Goal: Information Seeking & Learning: Learn about a topic

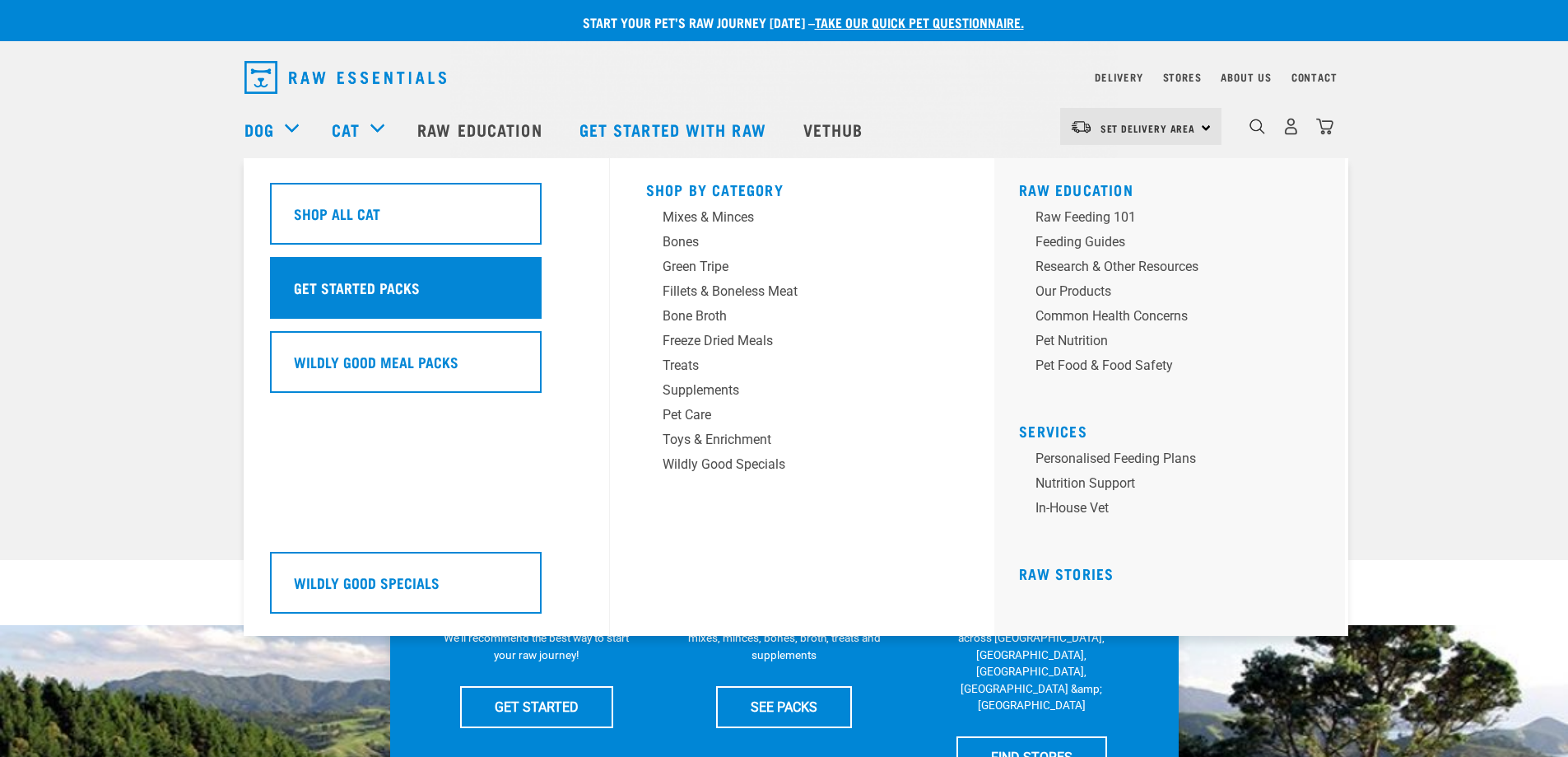
click at [393, 285] on h5 "Get Started Packs" at bounding box center [357, 287] width 126 height 21
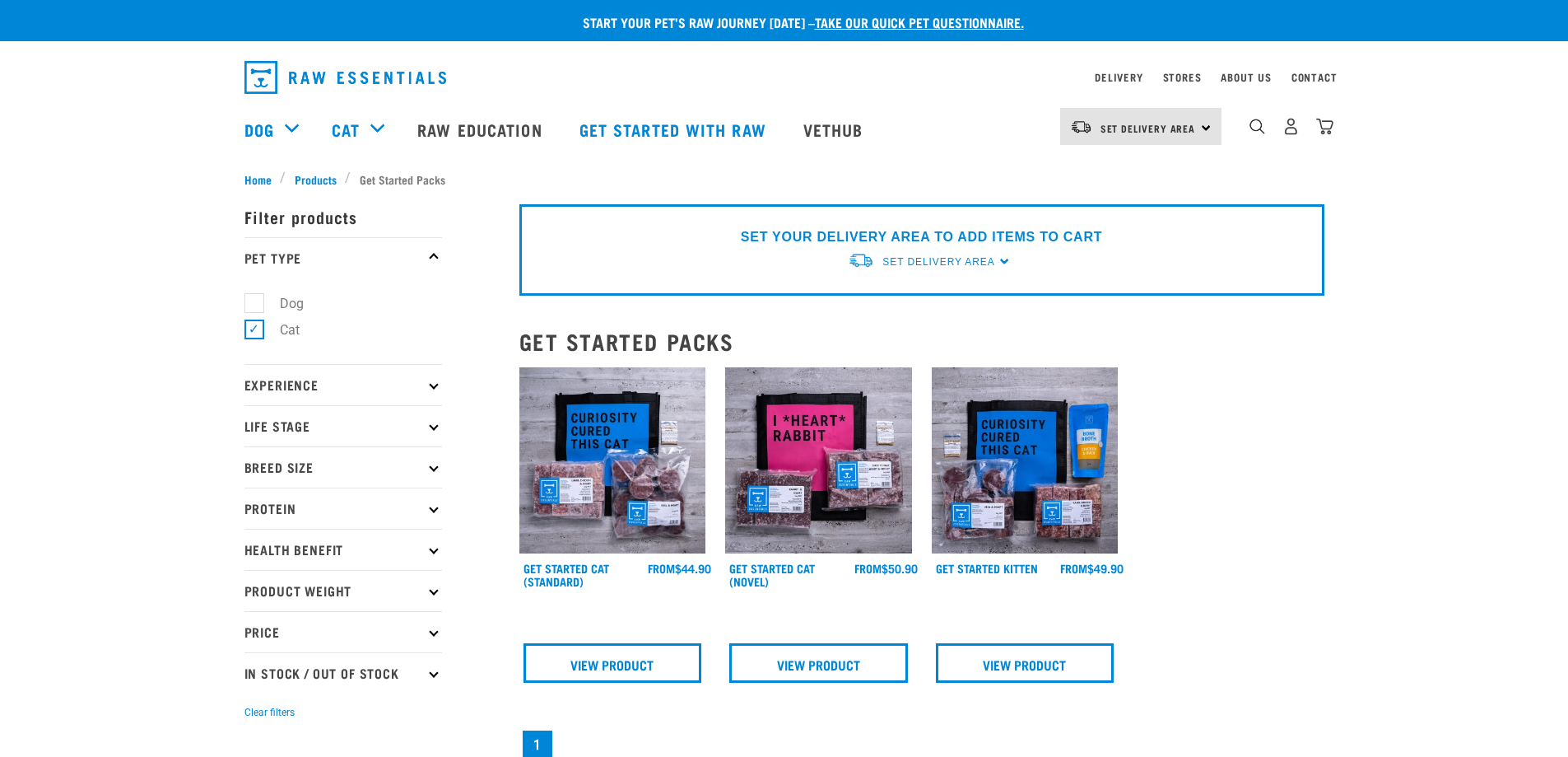
click at [435, 469] on icon at bounding box center [433, 466] width 9 height 9
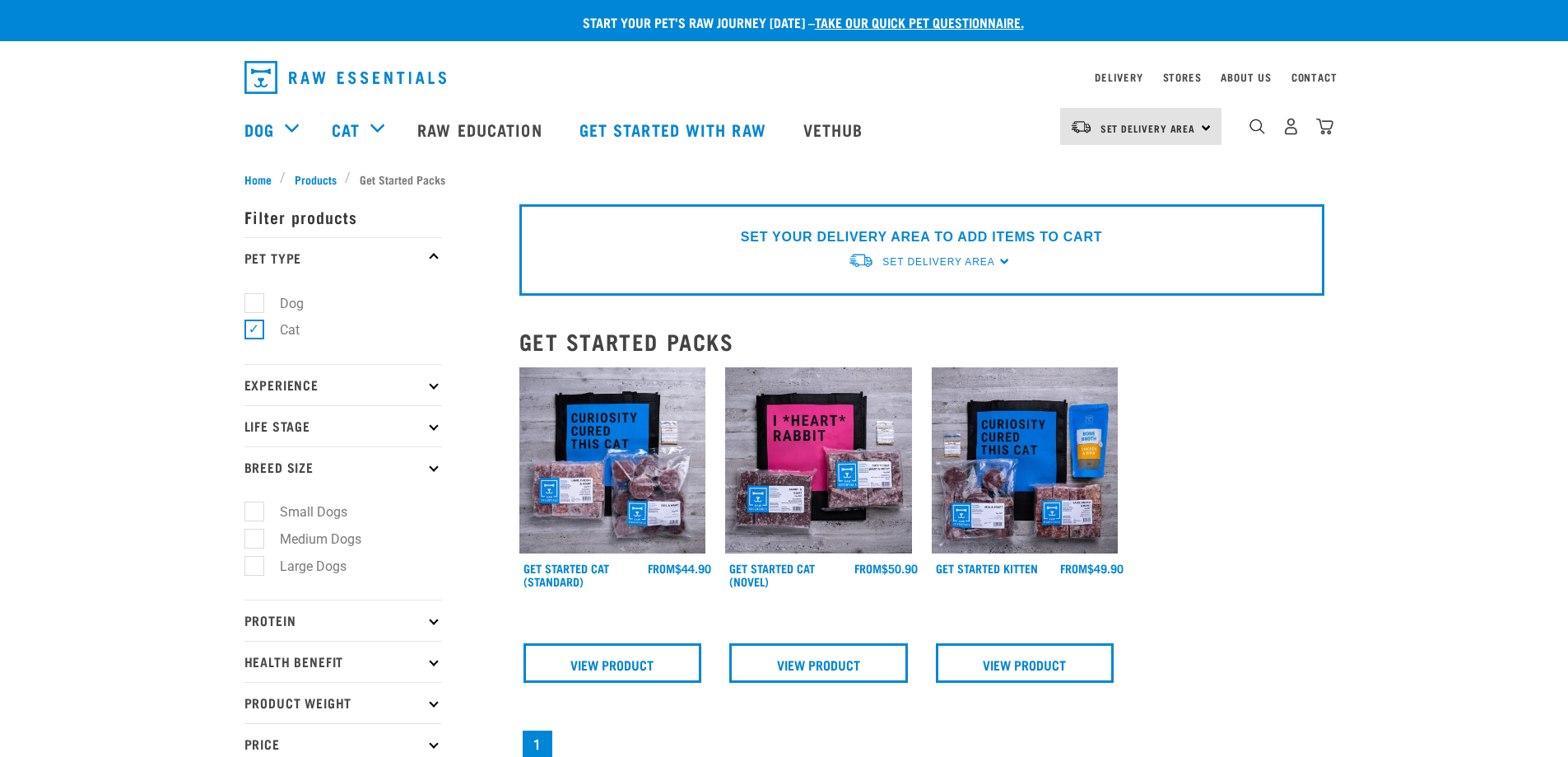
click at [305, 422] on p "Life Stage" at bounding box center [343, 425] width 198 height 41
click at [256, 474] on label "Cat" at bounding box center [280, 470] width 52 height 20
click at [256, 474] on input "Cat" at bounding box center [250, 468] width 11 height 11
checkbox input "true"
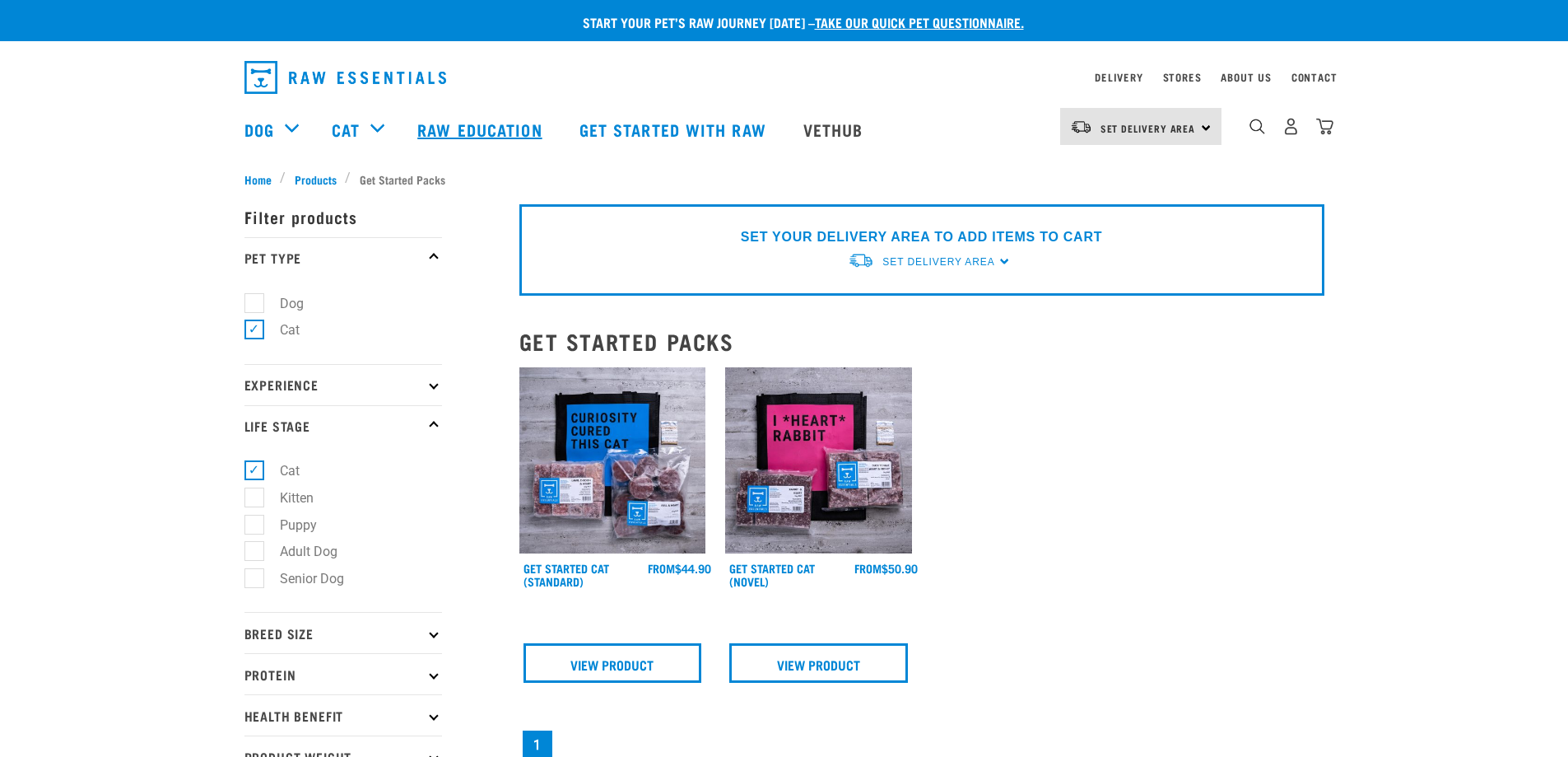
click at [504, 134] on link "Raw Education" at bounding box center [481, 130] width 161 height 66
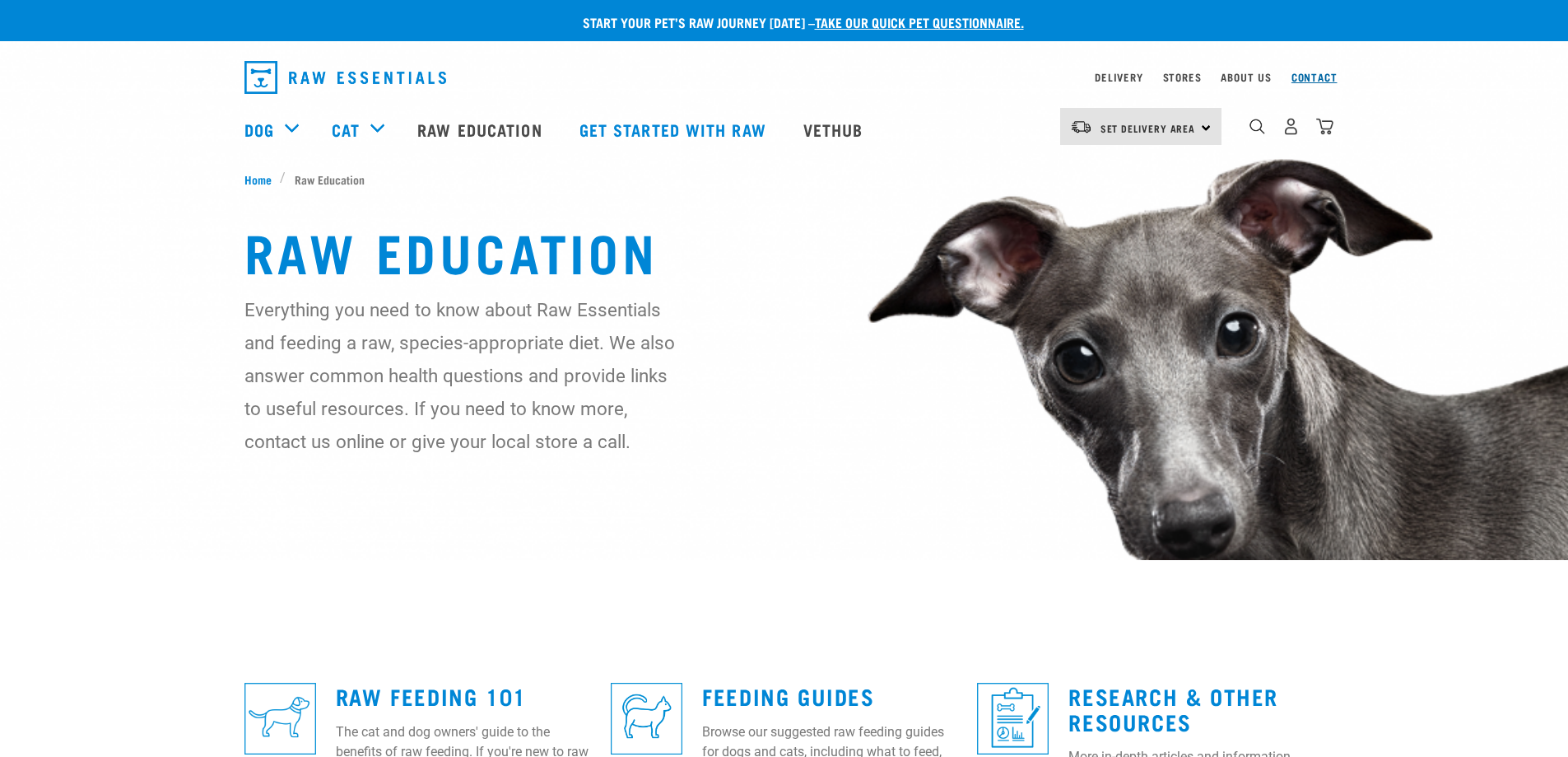
click at [1319, 75] on link "Contact" at bounding box center [1315, 77] width 46 height 6
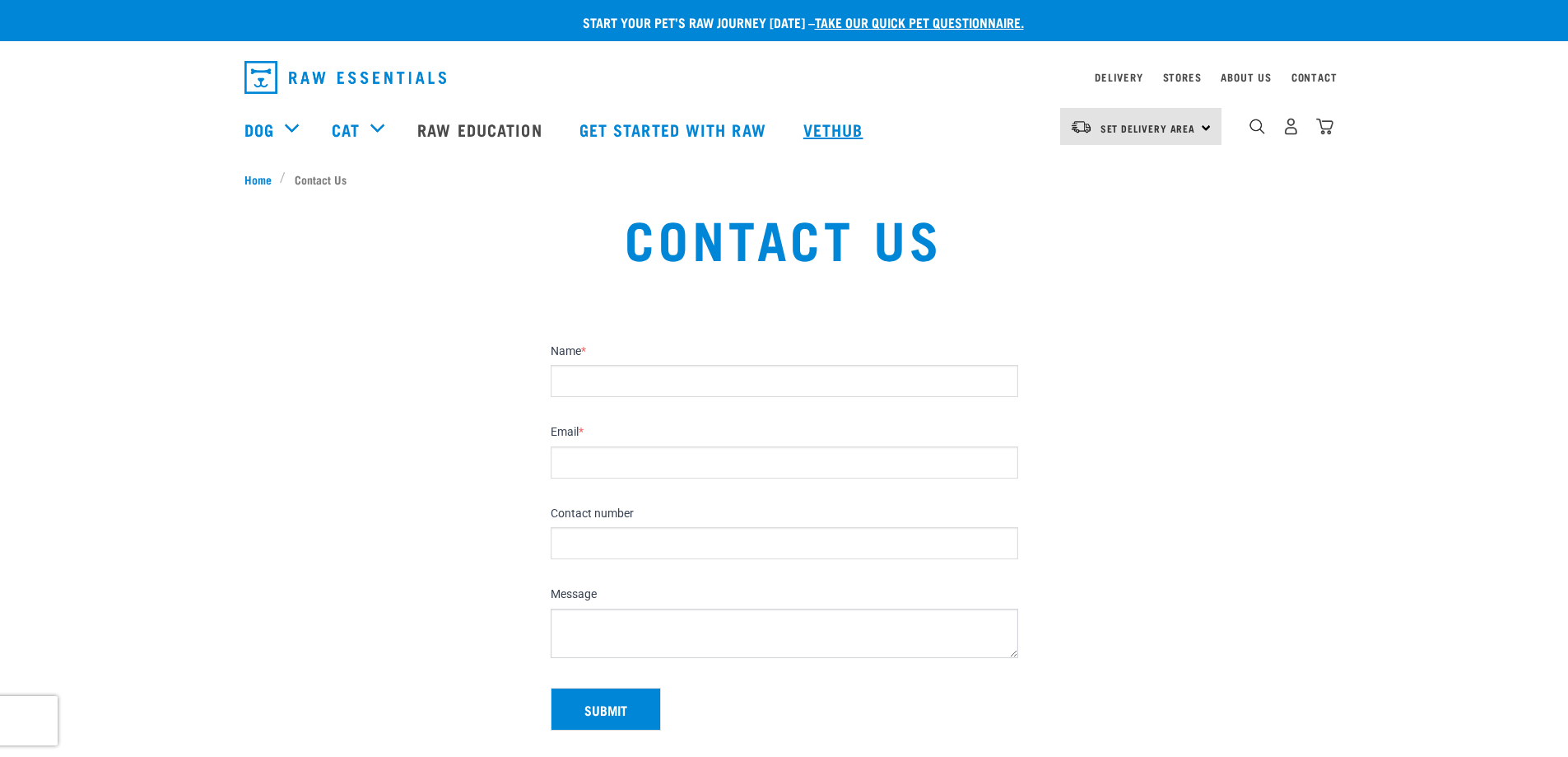
click at [836, 129] on link "Vethub" at bounding box center [836, 130] width 97 height 66
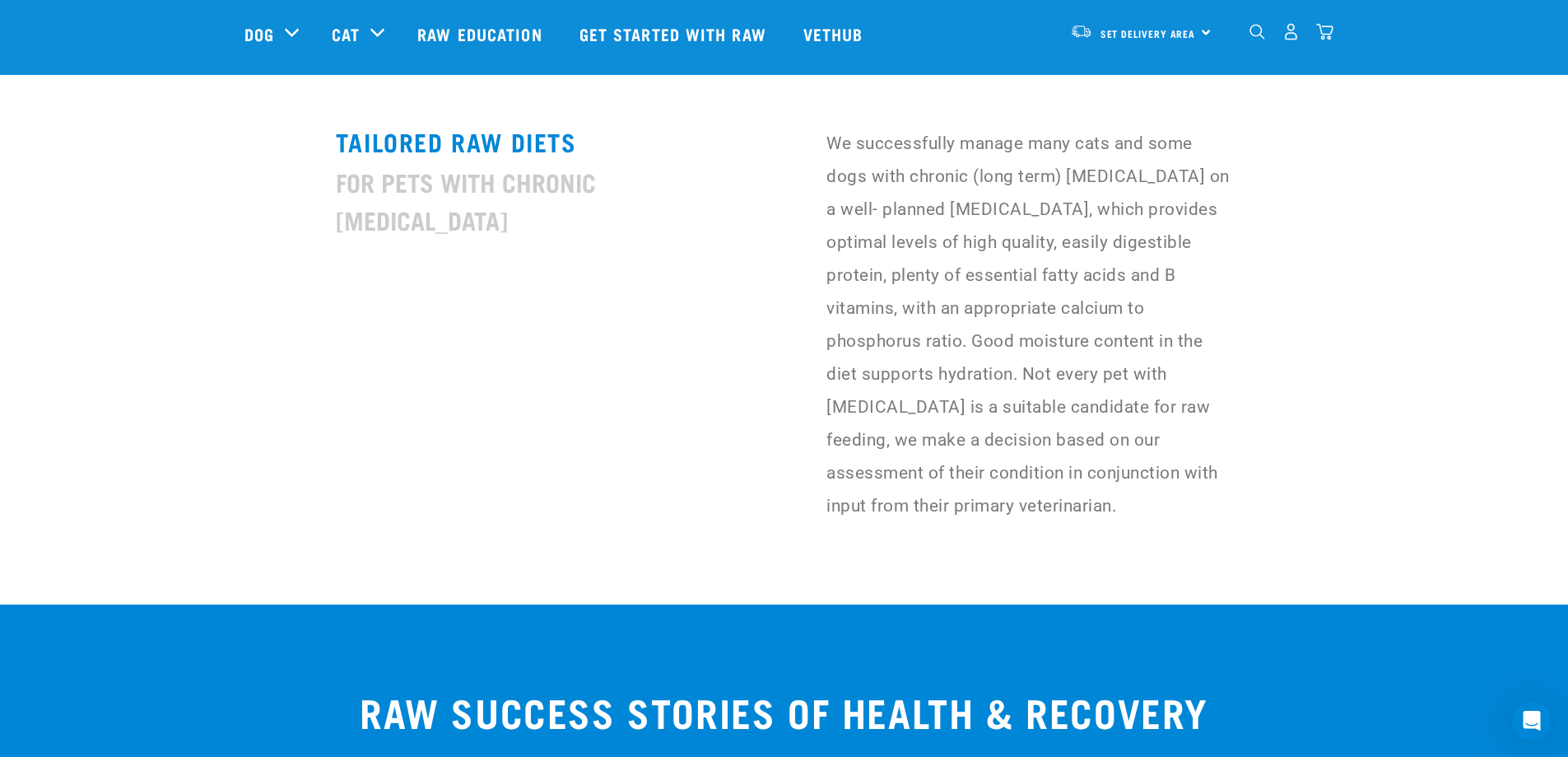
scroll to position [4444, 0]
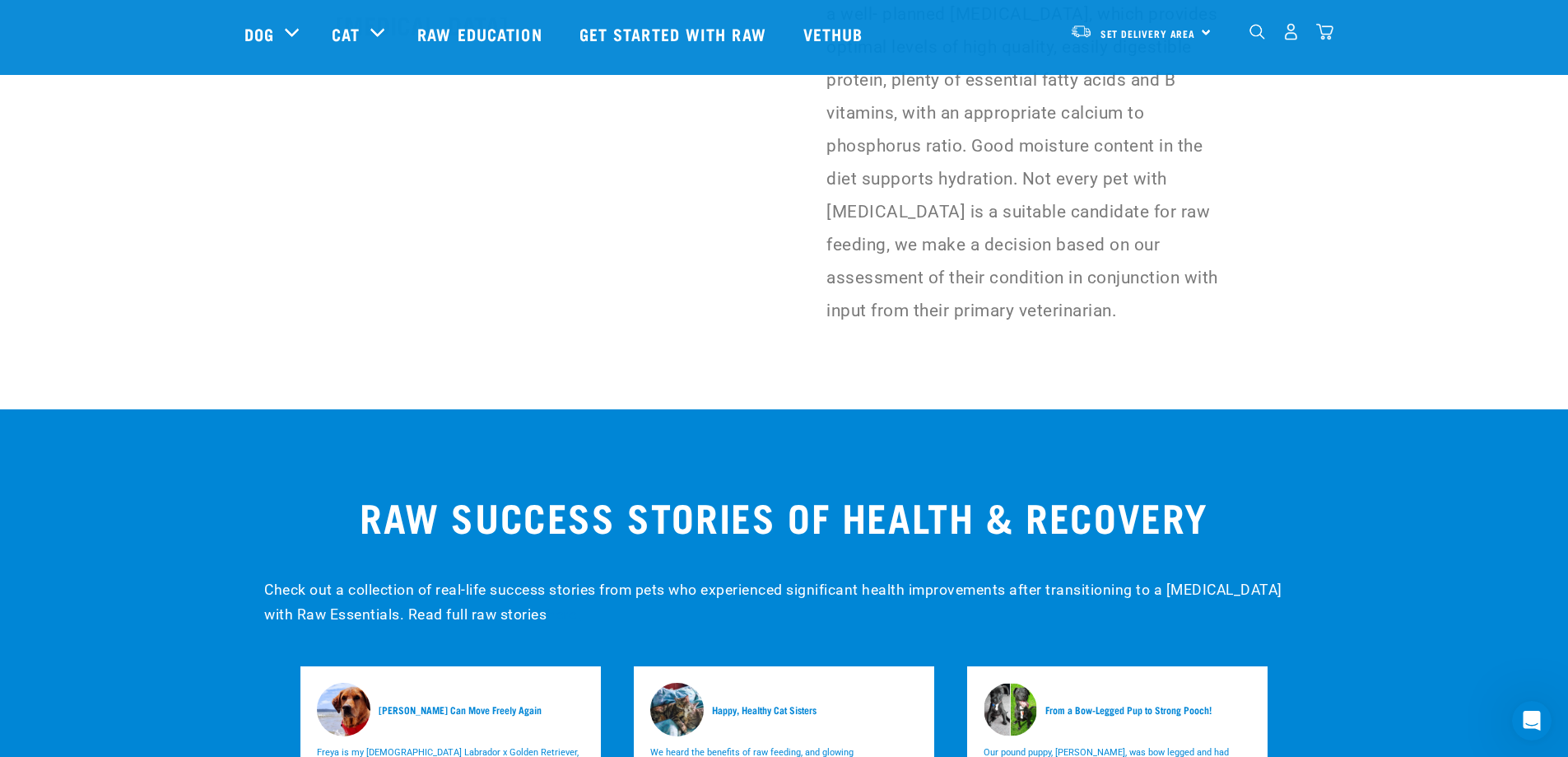
drag, startPoint x: 1575, startPoint y: 23, endPoint x: 1579, endPoint y: 255, distance: 232.0
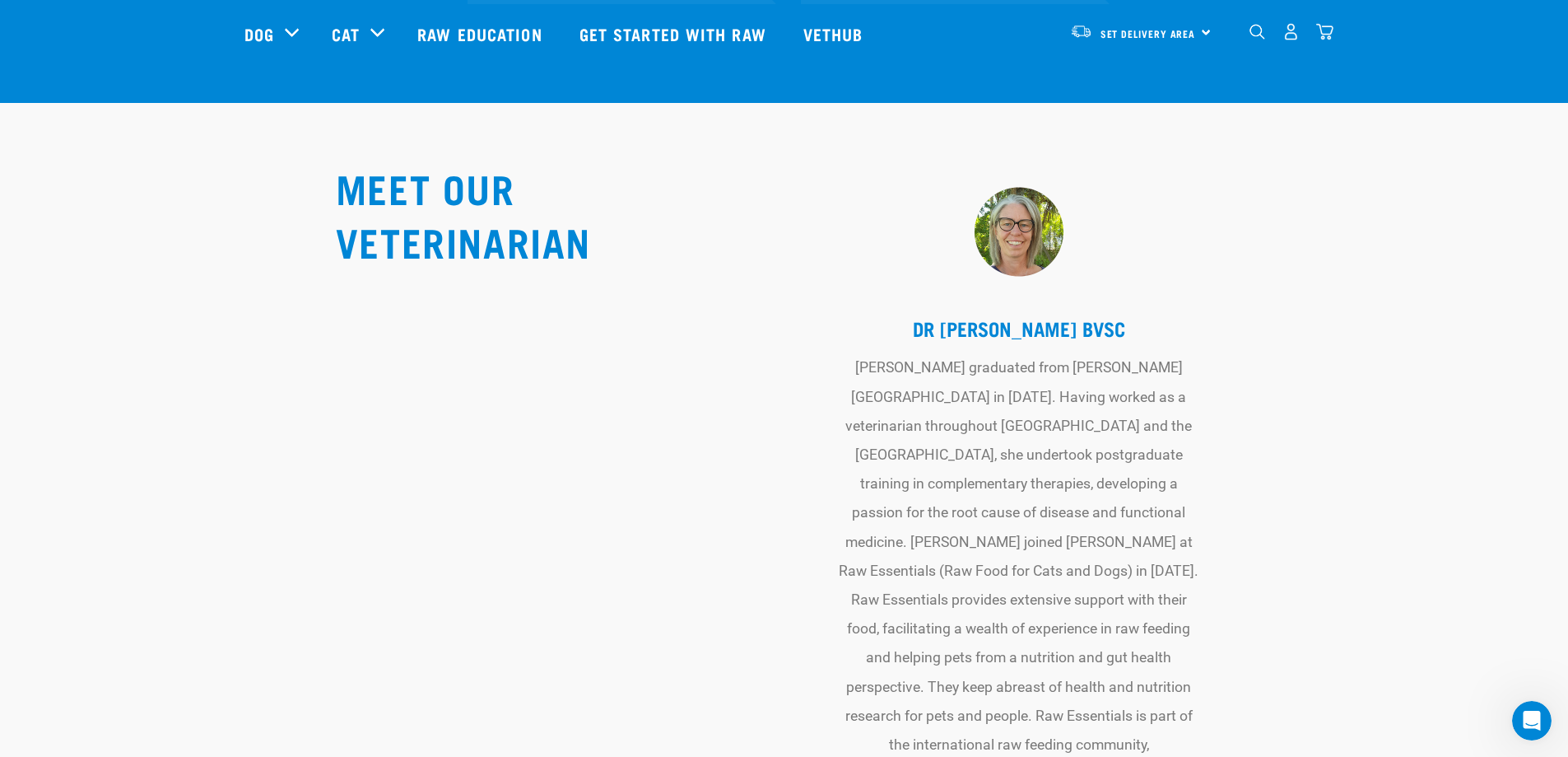
scroll to position [5534, 0]
